Goal: Information Seeking & Learning: Find specific fact

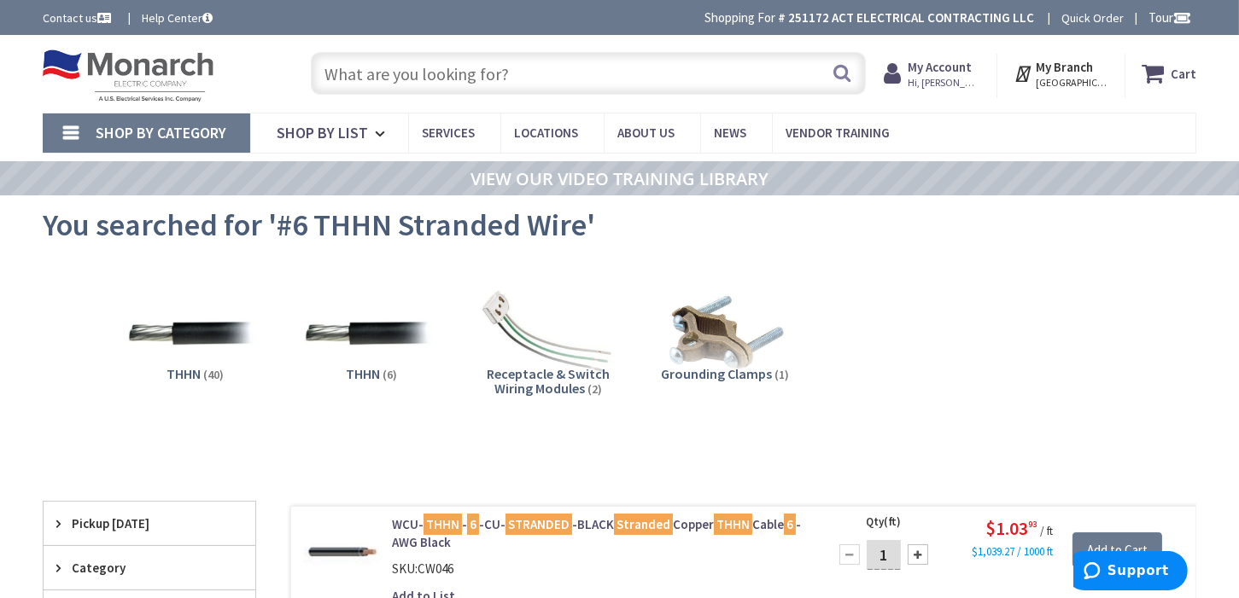
click at [574, 75] on input "text" at bounding box center [589, 73] width 556 height 43
paste input "insulated ilsco bugs rated for #4 thhn"
type input "insulated ilsco bugs rated for #4 thhn"
click at [839, 71] on button "Search" at bounding box center [842, 73] width 22 height 38
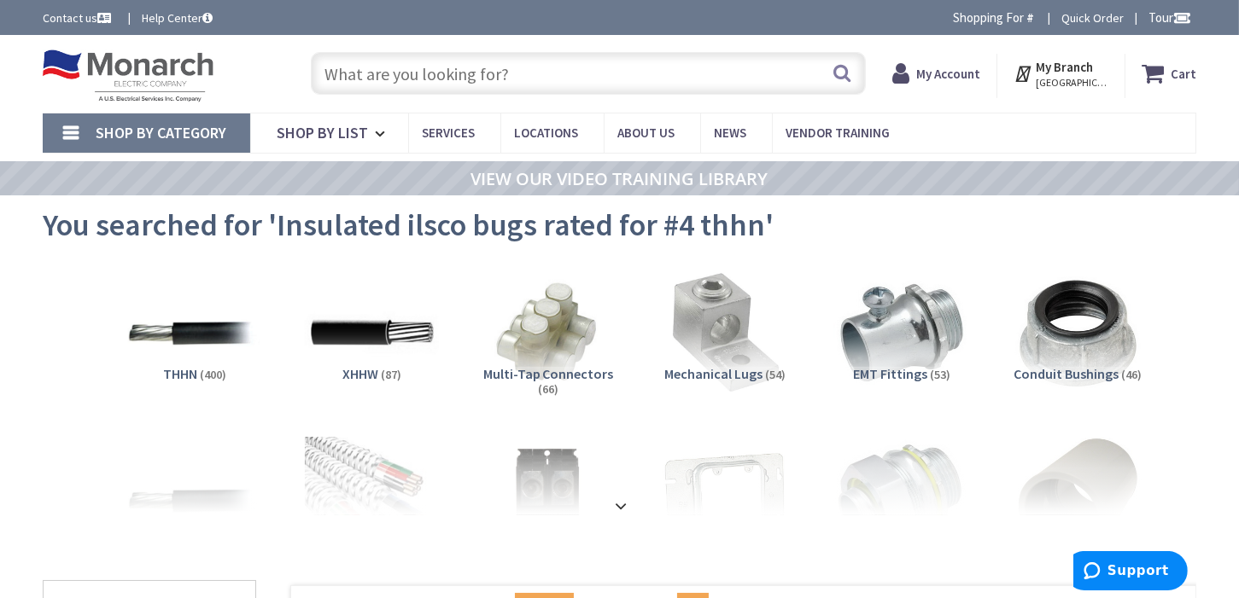
type input "[GEOGRAPHIC_DATA], [GEOGRAPHIC_DATA]"
drag, startPoint x: 526, startPoint y: 82, endPoint x: 212, endPoint y: 35, distance: 317.6
click at [242, 54] on div "Toggle Nav Search Cart My Cart Close" at bounding box center [619, 73] width 1179 height 57
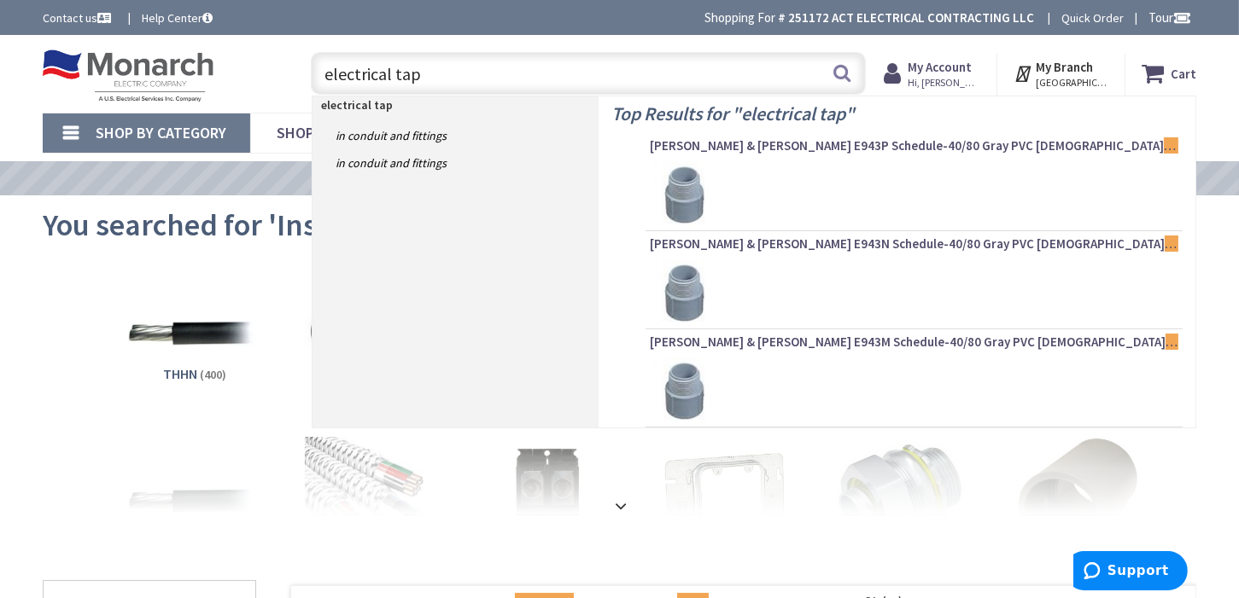
type input "electrical tape"
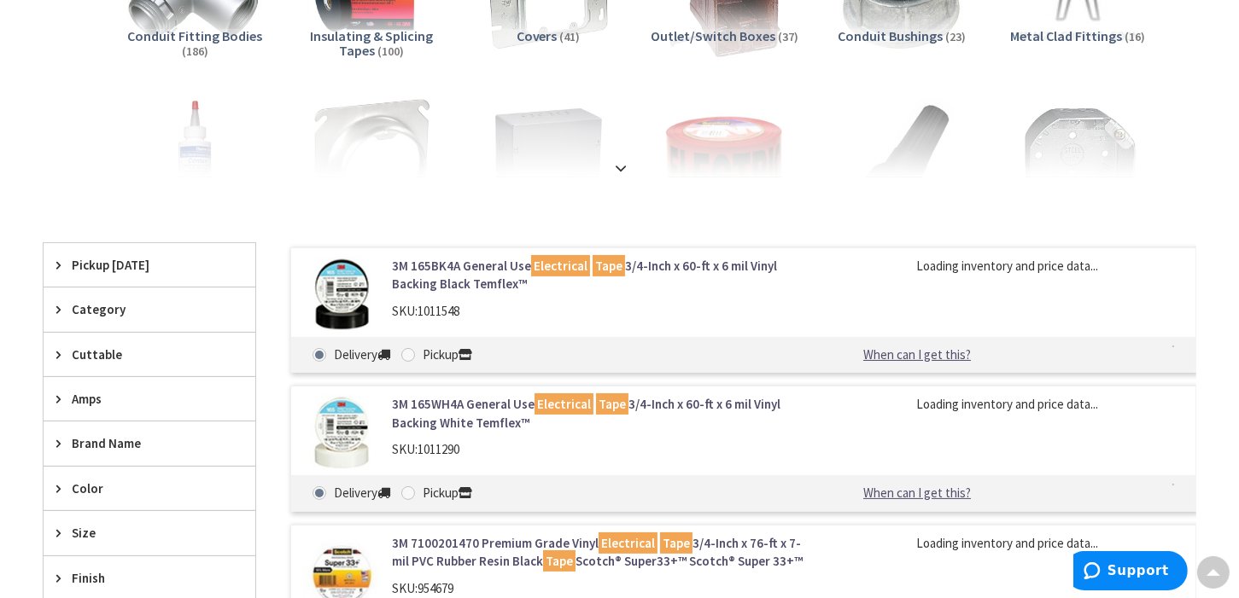
scroll to position [341, 0]
